Goal: Information Seeking & Learning: Check status

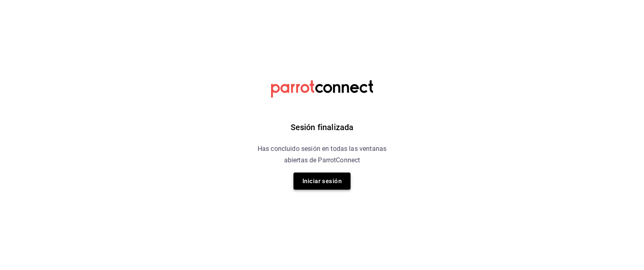
click at [339, 180] on button "Iniciar sesión" at bounding box center [321, 180] width 57 height 17
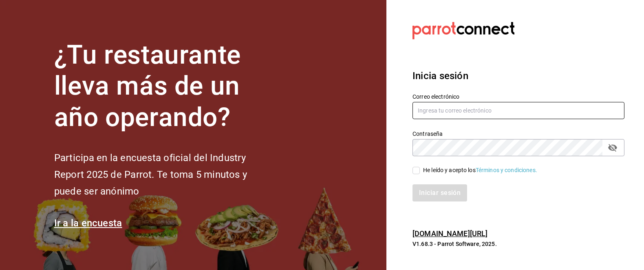
click at [459, 109] on input "text" at bounding box center [518, 110] width 212 height 17
paste input "[EMAIL_ADDRESS][DOMAIN_NAME]"
type input "[EMAIL_ADDRESS][DOMAIN_NAME]"
click at [419, 172] on input "He leído y acepto los Términos y condiciones." at bounding box center [415, 170] width 7 height 7
checkbox input "true"
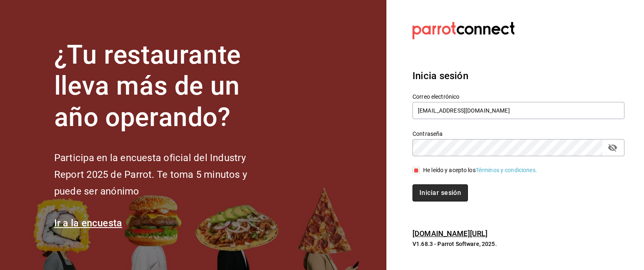
click at [432, 191] on button "Iniciar sesión" at bounding box center [439, 192] width 55 height 17
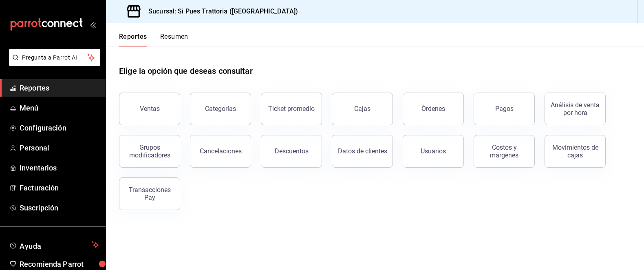
click at [44, 92] on span "Reportes" at bounding box center [59, 87] width 79 height 11
click at [447, 114] on button "Órdenes" at bounding box center [433, 108] width 61 height 33
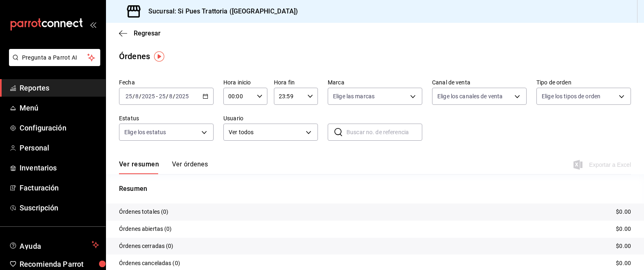
click at [209, 99] on div "2025-08-25 25 / 8 / 2025 - 2025-08-25 25 / 8 / 2025" at bounding box center [166, 96] width 95 height 17
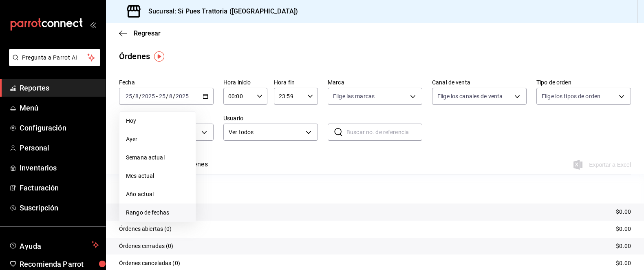
click at [159, 212] on span "Rango de fechas" at bounding box center [157, 212] width 63 height 9
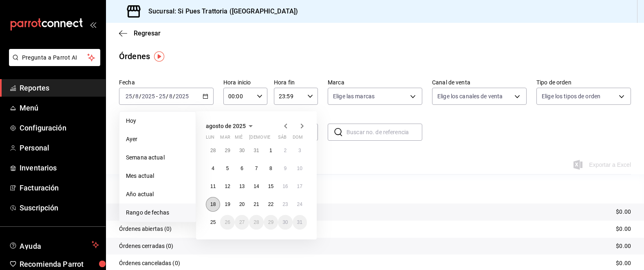
click at [211, 204] on abbr "18" at bounding box center [212, 204] width 5 height 6
click at [295, 202] on button "24" at bounding box center [300, 204] width 14 height 15
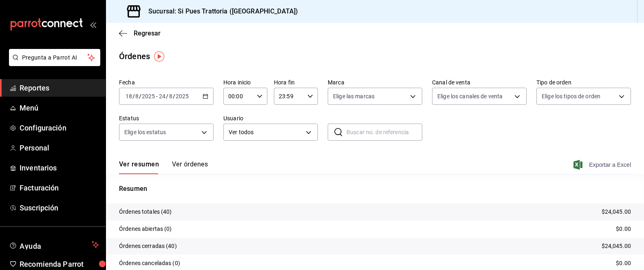
click at [575, 166] on icon "button" at bounding box center [577, 165] width 9 height 10
click at [51, 90] on span "Reportes" at bounding box center [59, 87] width 79 height 11
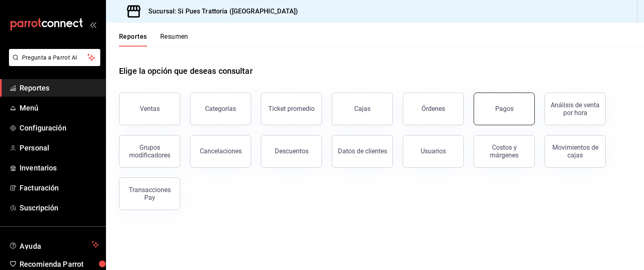
click at [495, 113] on button "Pagos" at bounding box center [503, 108] width 61 height 33
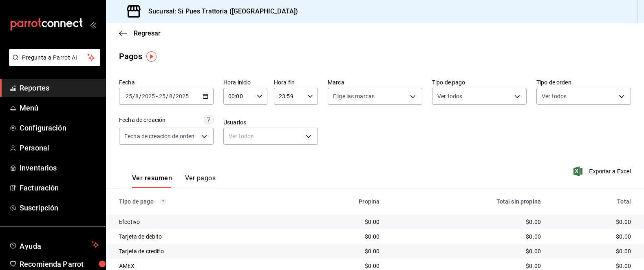
click at [205, 96] on icon "button" at bounding box center [206, 96] width 6 height 6
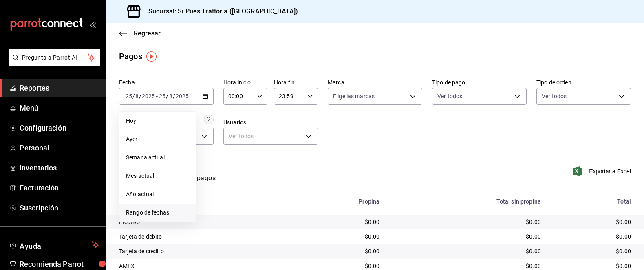
click at [143, 217] on li "Rango de fechas" at bounding box center [157, 212] width 76 height 18
click at [217, 206] on button "18" at bounding box center [213, 204] width 14 height 15
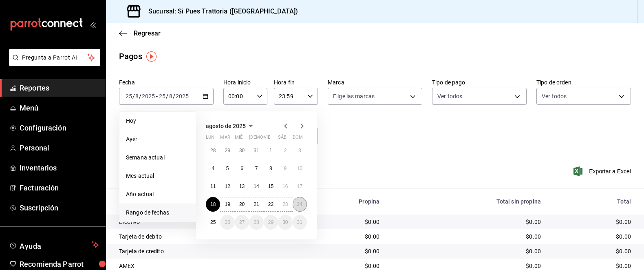
click at [293, 202] on button "24" at bounding box center [300, 204] width 14 height 15
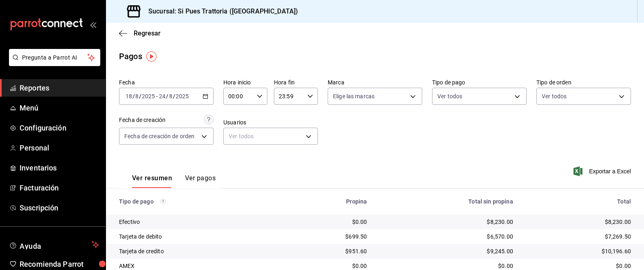
scroll to position [46, 0]
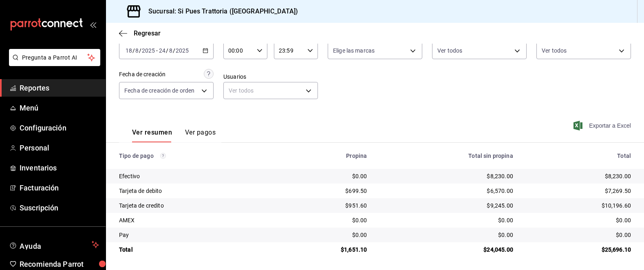
click at [598, 126] on span "Exportar a Excel" at bounding box center [603, 126] width 56 height 10
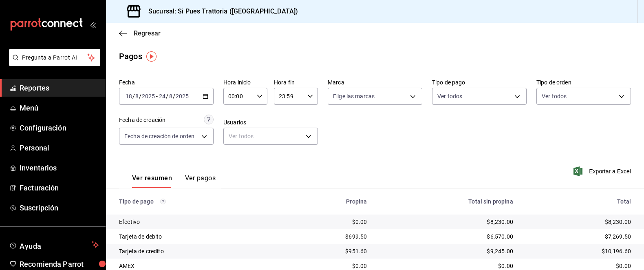
click at [121, 36] on icon "button" at bounding box center [123, 33] width 8 height 7
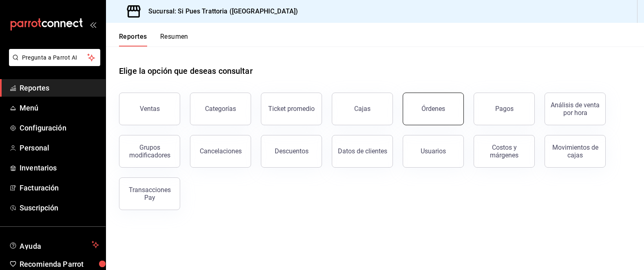
click at [453, 110] on button "Órdenes" at bounding box center [433, 108] width 61 height 33
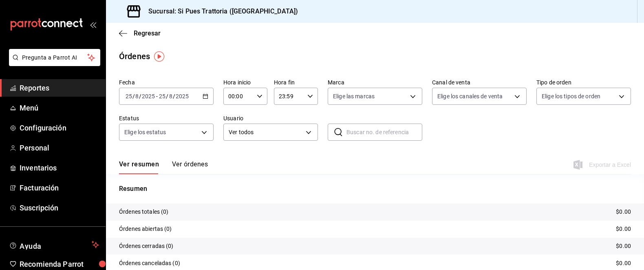
click at [203, 97] on icon "button" at bounding box center [206, 96] width 6 height 6
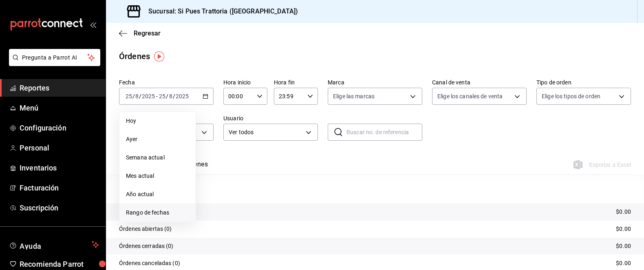
click at [153, 207] on li "Rango de fechas" at bounding box center [157, 212] width 76 height 18
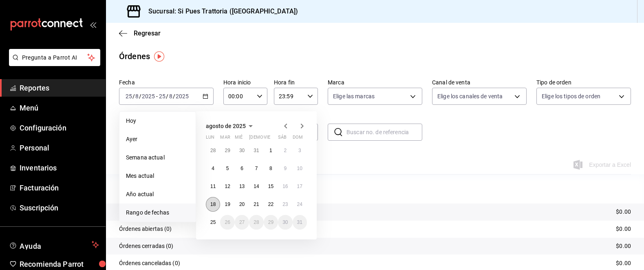
click at [213, 208] on button "18" at bounding box center [213, 204] width 14 height 15
click at [298, 205] on abbr "24" at bounding box center [299, 204] width 5 height 6
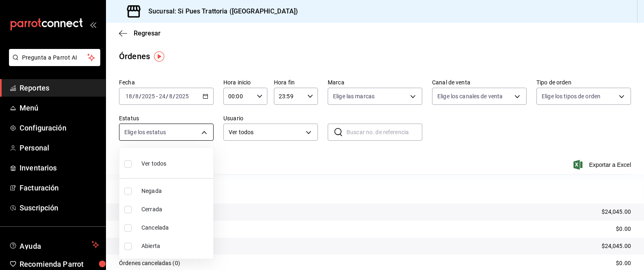
click at [208, 132] on body "Pregunta a Parrot AI Reportes Menú Configuración Personal Inventarios Facturaci…" at bounding box center [322, 135] width 644 height 270
click at [206, 134] on div at bounding box center [322, 135] width 644 height 270
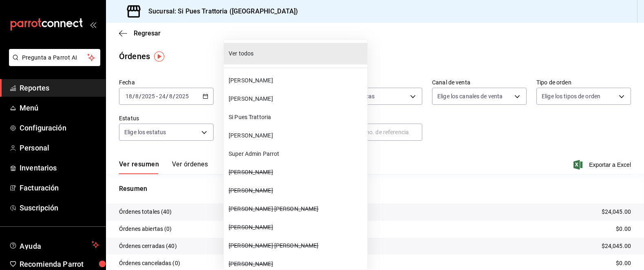
click at [312, 134] on body "Pregunta a Parrot AI Reportes Menú Configuración Personal Inventarios Facturaci…" at bounding box center [322, 135] width 644 height 270
click at [277, 84] on span "Clara Zlacarias" at bounding box center [296, 80] width 135 height 9
type input "c78587e6-5187-4317-9a30-19fee5180709"
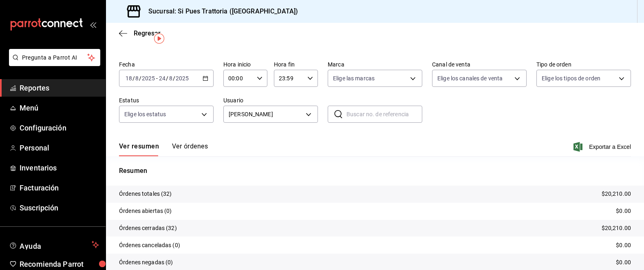
scroll to position [19, 0]
click at [62, 90] on span "Reportes" at bounding box center [59, 87] width 79 height 11
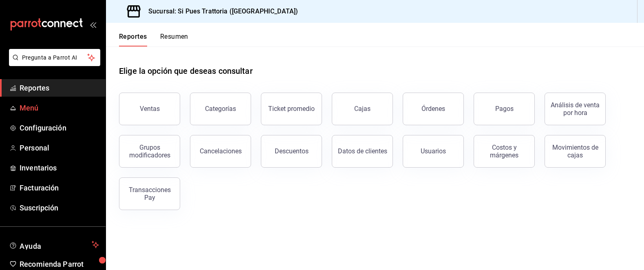
scroll to position [10, 0]
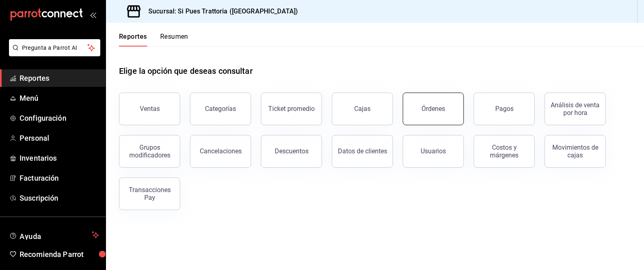
click at [413, 121] on button "Órdenes" at bounding box center [433, 108] width 61 height 33
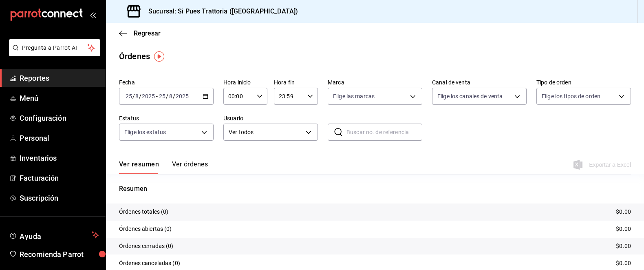
click at [206, 95] on \(Stroke\) "button" at bounding box center [205, 95] width 4 height 0
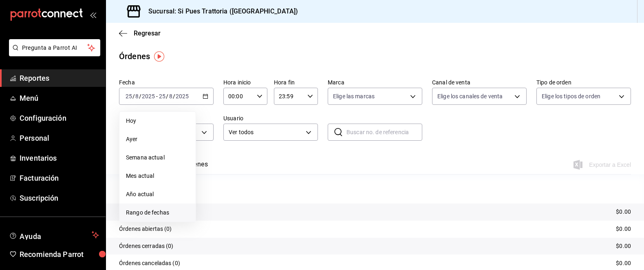
click at [166, 211] on span "Rango de fechas" at bounding box center [157, 212] width 63 height 9
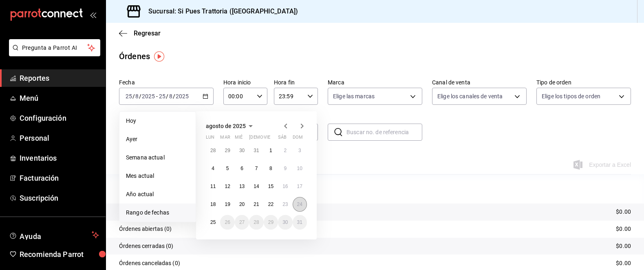
click at [305, 206] on button "24" at bounding box center [300, 204] width 14 height 15
click at [304, 206] on button "24" at bounding box center [300, 204] width 14 height 15
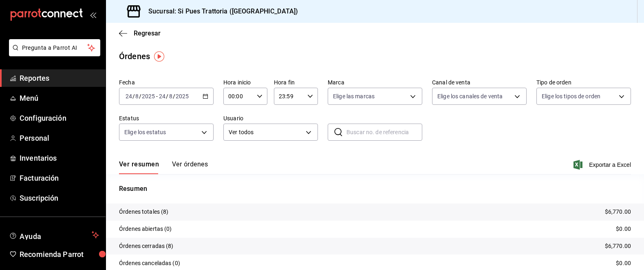
scroll to position [50, 0]
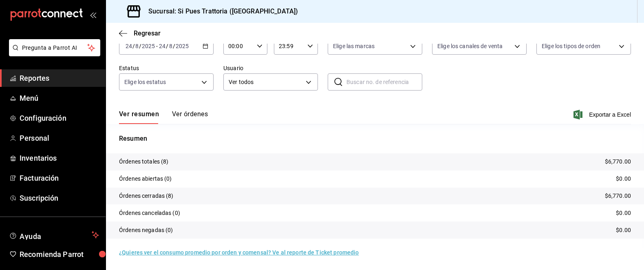
click at [203, 114] on button "Ver órdenes" at bounding box center [190, 117] width 36 height 14
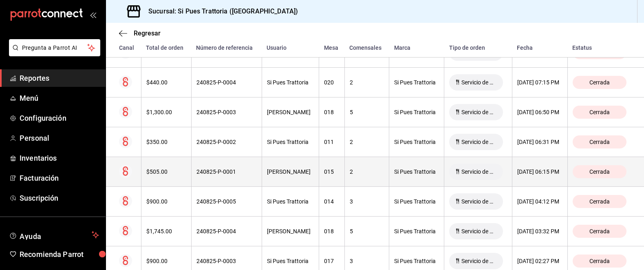
scroll to position [193, 0]
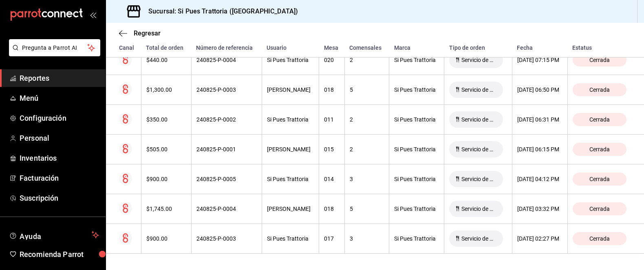
click at [128, 37] on div "Regresar" at bounding box center [375, 33] width 538 height 21
click at [126, 35] on icon "button" at bounding box center [123, 33] width 8 height 7
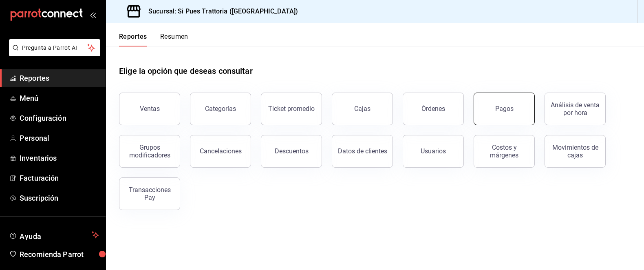
click at [478, 112] on button "Pagos" at bounding box center [503, 108] width 61 height 33
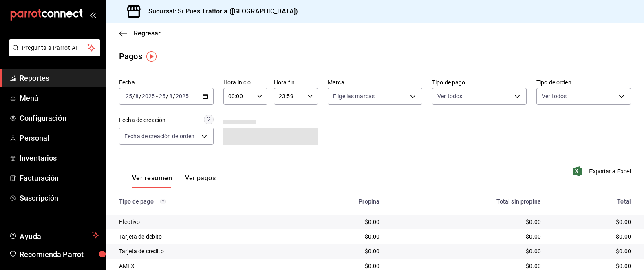
click at [209, 99] on div "2025-08-25 25 / 8 / 2025 - 2025-08-25 25 / 8 / 2025" at bounding box center [166, 96] width 95 height 17
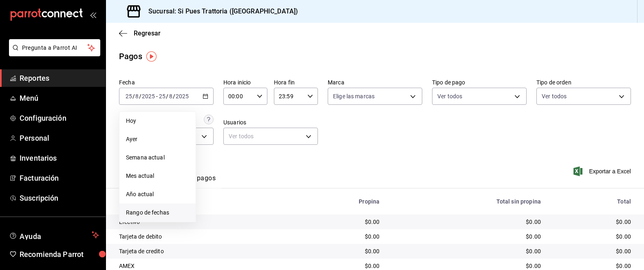
click at [164, 206] on li "Rango de fechas" at bounding box center [157, 212] width 76 height 18
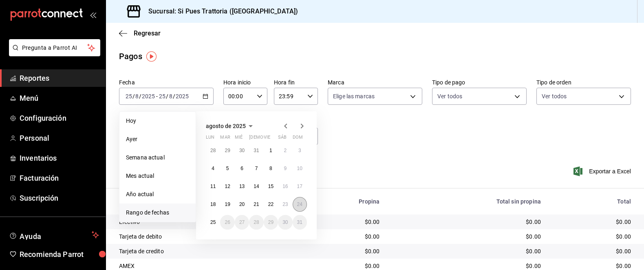
click at [296, 198] on button "24" at bounding box center [300, 204] width 14 height 15
click at [297, 199] on button "24" at bounding box center [300, 204] width 14 height 15
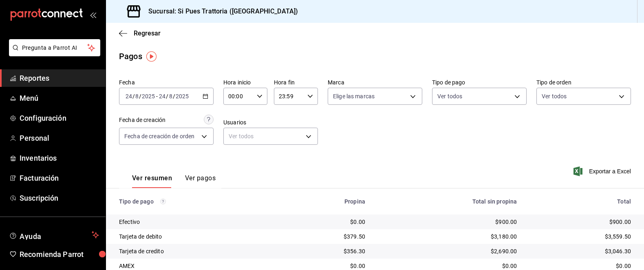
scroll to position [46, 0]
